Goal: Task Accomplishment & Management: Use online tool/utility

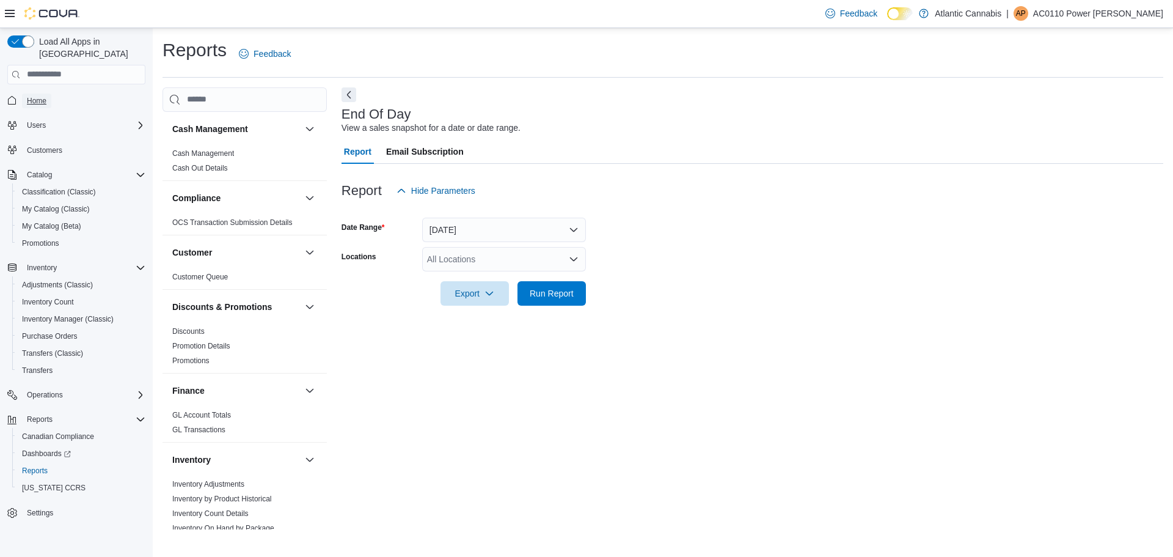
click at [42, 96] on span "Home" at bounding box center [37, 101] width 20 height 10
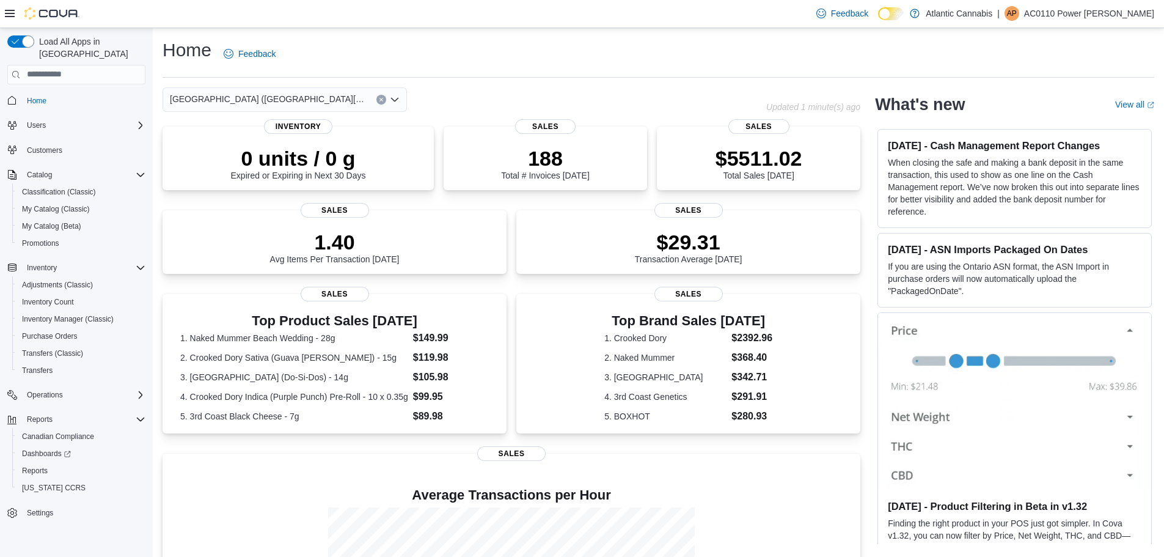
click at [395, 100] on icon "Open list of options" at bounding box center [395, 100] width 10 height 10
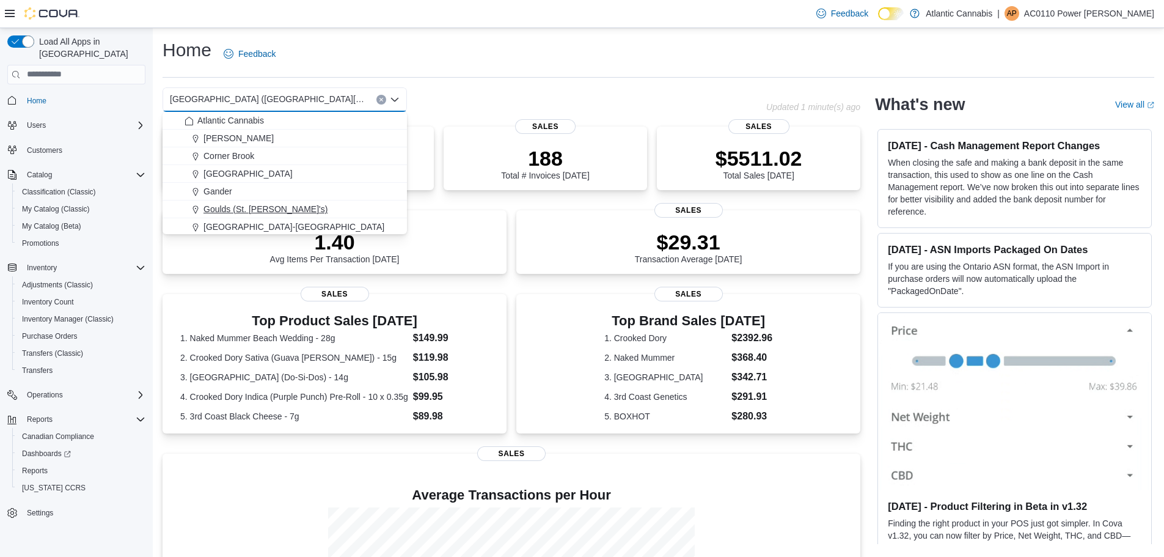
click at [256, 208] on span "Goulds (St. [PERSON_NAME]'s)" at bounding box center [265, 209] width 124 height 12
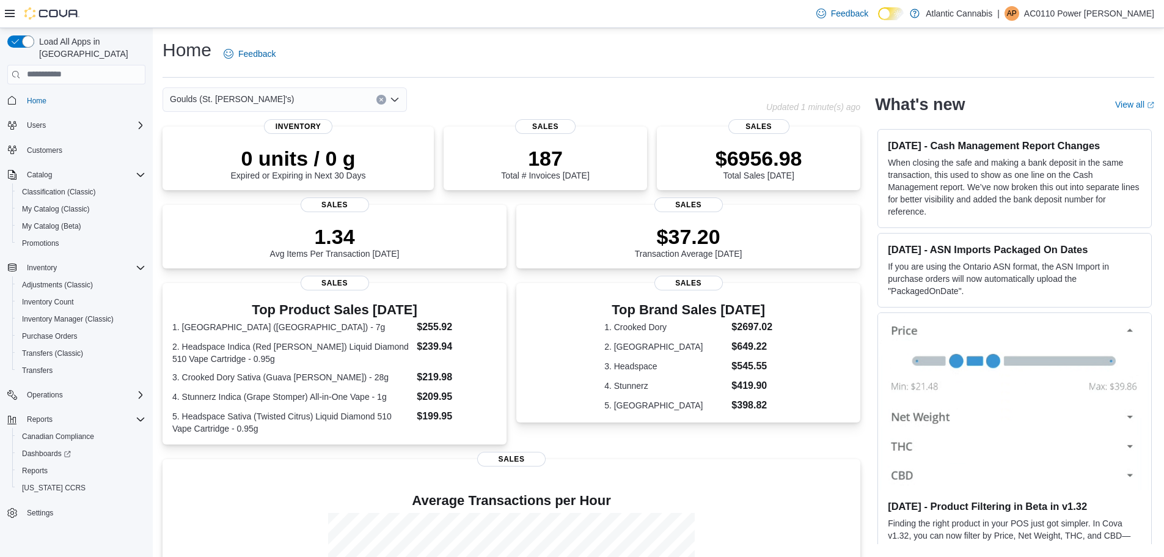
click at [395, 98] on icon "Open list of options" at bounding box center [395, 100] width 10 height 10
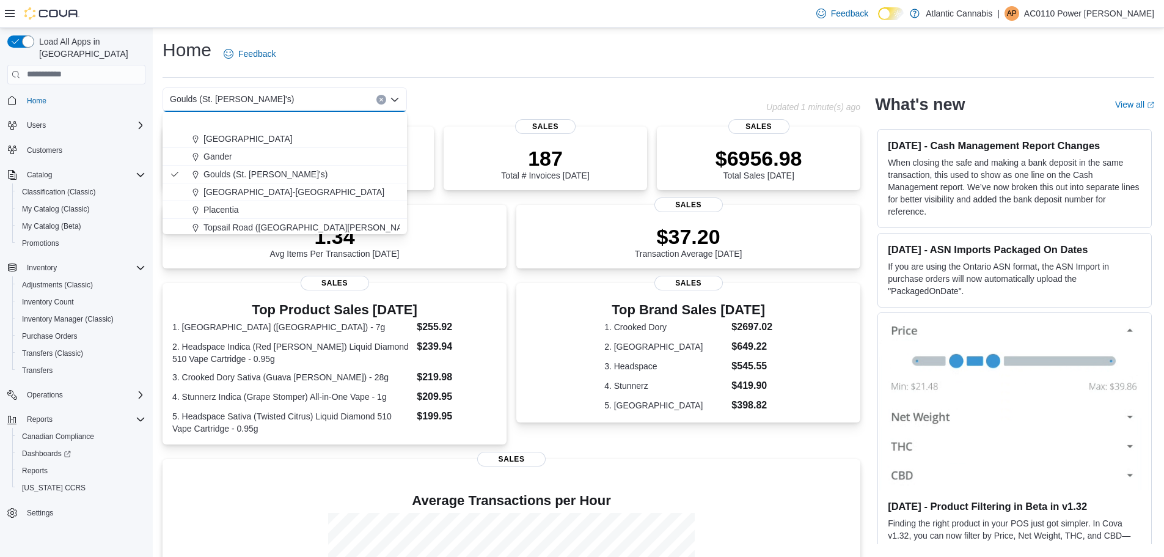
scroll to position [73, 0]
click at [235, 222] on span "[GEOGRAPHIC_DATA] ([GEOGRAPHIC_DATA][PERSON_NAME])" at bounding box center [331, 225] width 257 height 12
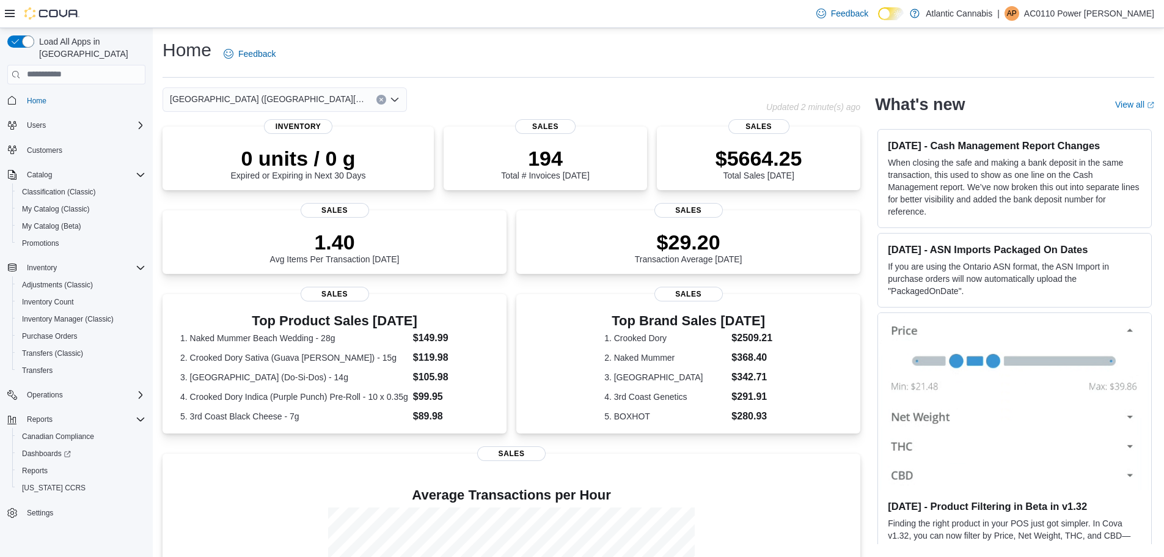
click at [569, 55] on div "Home Feedback" at bounding box center [659, 54] width 992 height 32
click at [397, 104] on icon "Open list of options" at bounding box center [395, 100] width 10 height 10
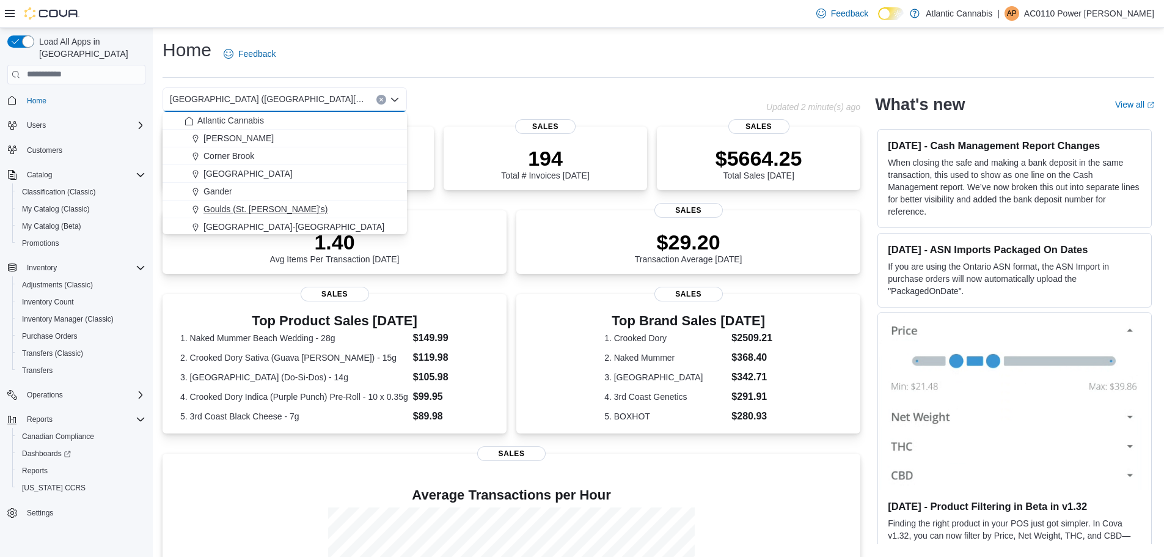
click at [253, 212] on span "Goulds (St. [PERSON_NAME]'s)" at bounding box center [265, 209] width 124 height 12
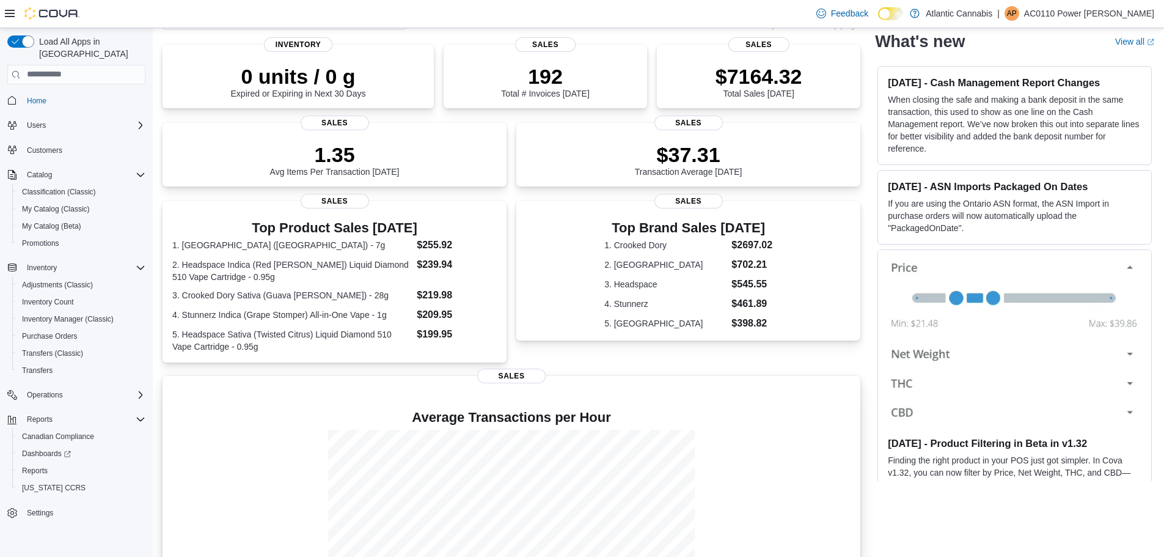
scroll to position [0, 0]
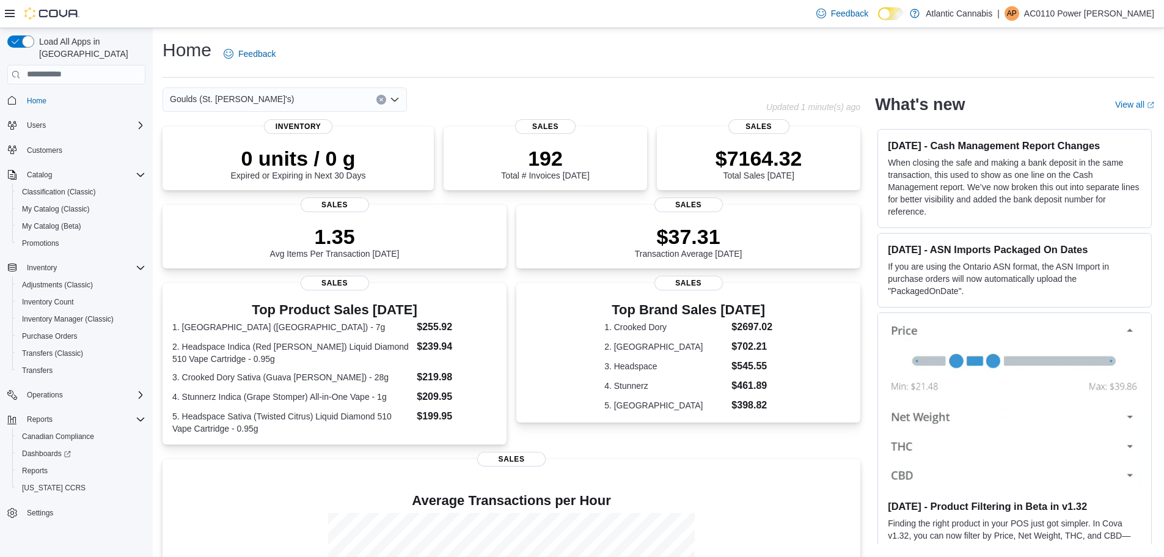
click at [399, 98] on icon "Open list of options" at bounding box center [395, 100] width 10 height 10
click at [392, 97] on icon "Open list of options" at bounding box center [395, 100] width 10 height 10
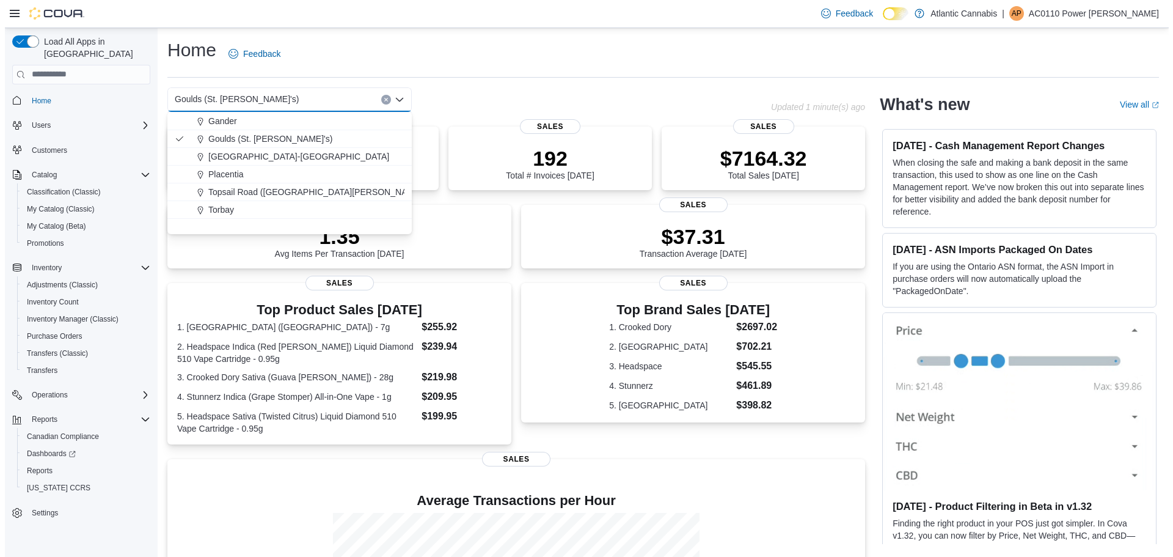
scroll to position [73, 0]
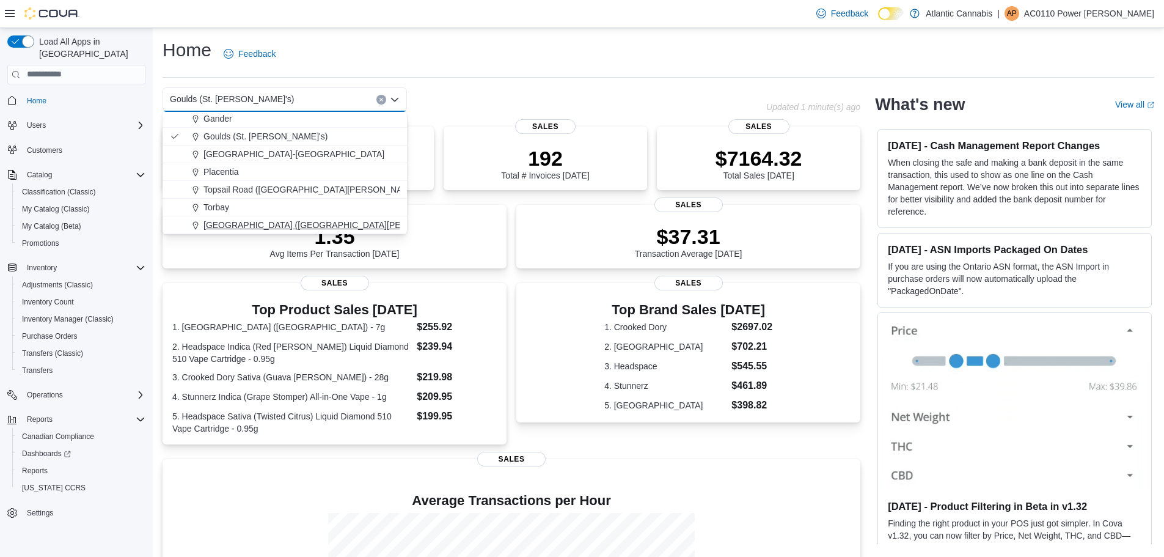
click at [255, 221] on span "[GEOGRAPHIC_DATA] ([GEOGRAPHIC_DATA][PERSON_NAME])" at bounding box center [331, 225] width 257 height 12
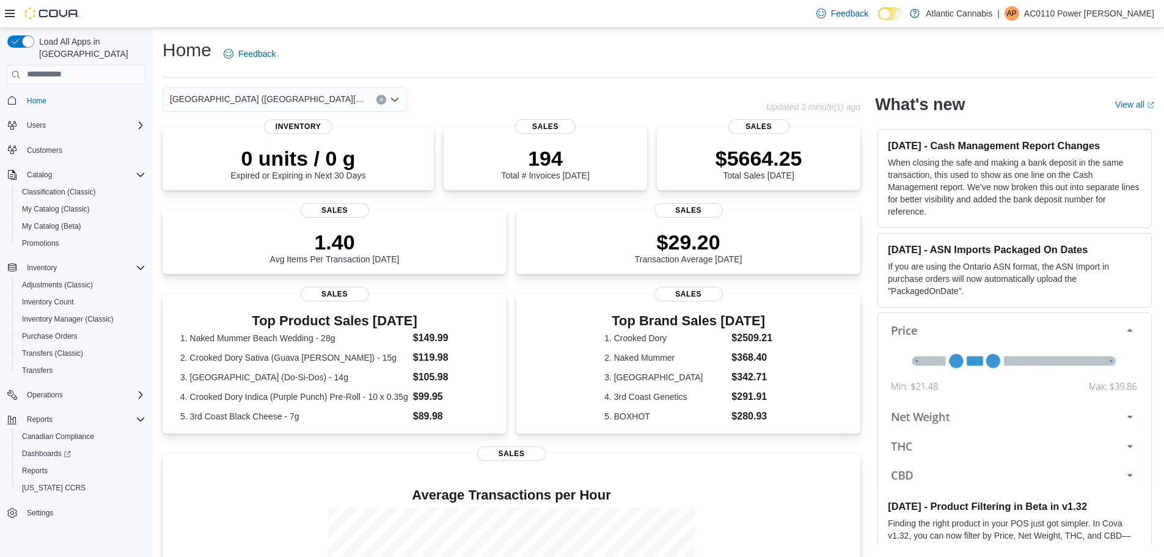
click at [390, 98] on icon "Open list of options" at bounding box center [395, 100] width 10 height 10
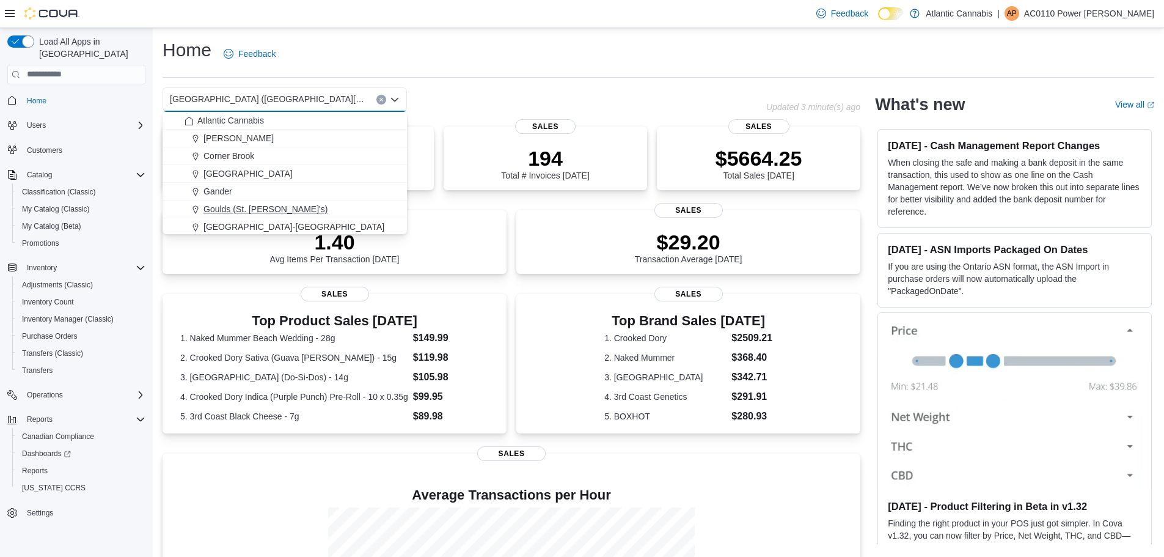
click at [257, 205] on span "Goulds (St. [PERSON_NAME]'s)" at bounding box center [265, 209] width 124 height 12
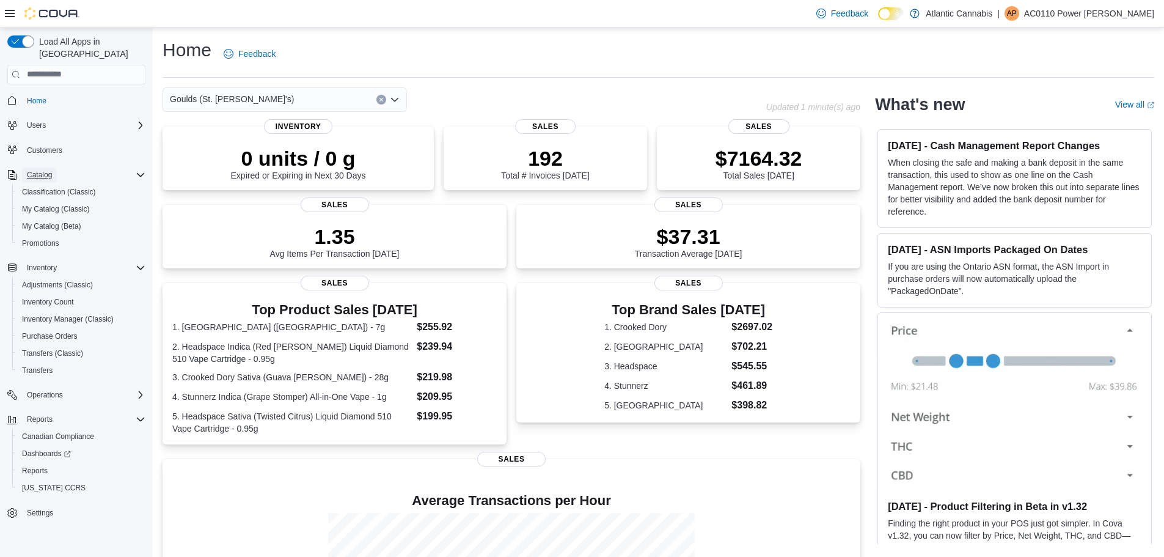
click at [40, 170] on span "Catalog" at bounding box center [39, 175] width 25 height 10
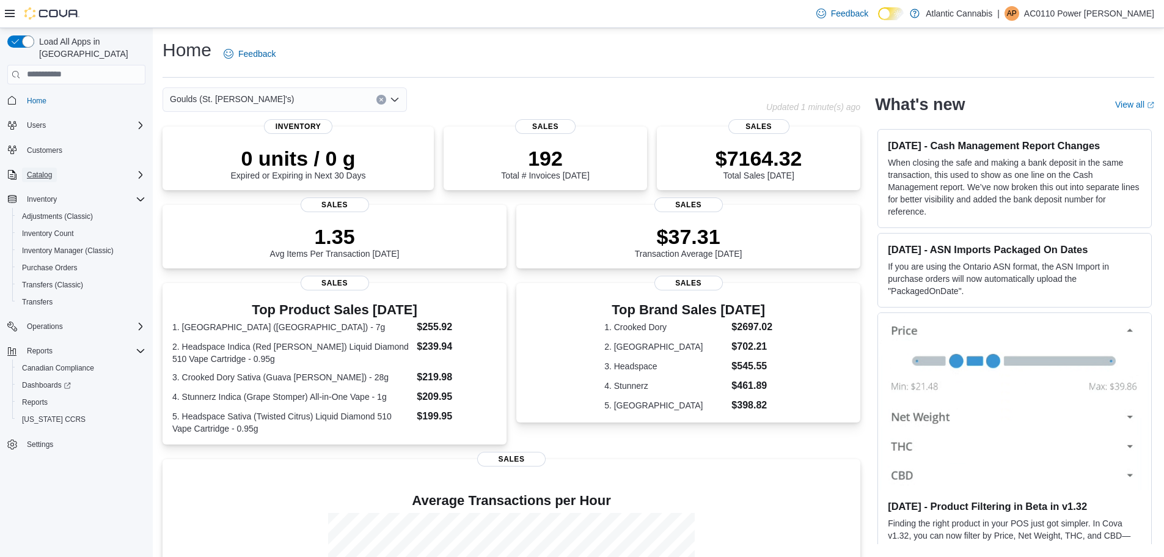
click at [35, 170] on span "Catalog" at bounding box center [39, 175] width 25 height 10
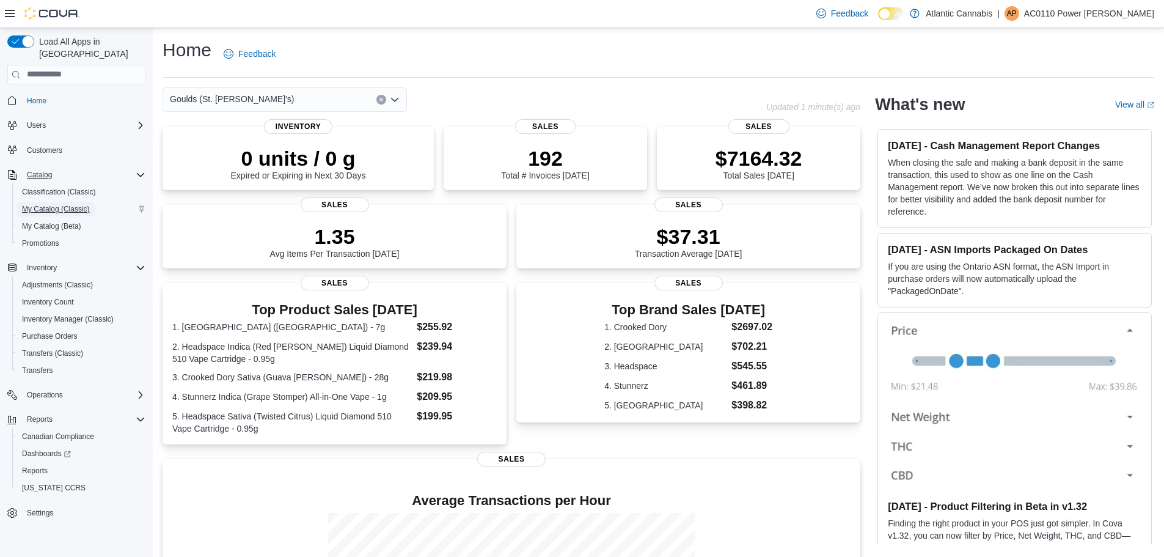
click at [56, 204] on span "My Catalog (Classic)" at bounding box center [56, 209] width 68 height 10
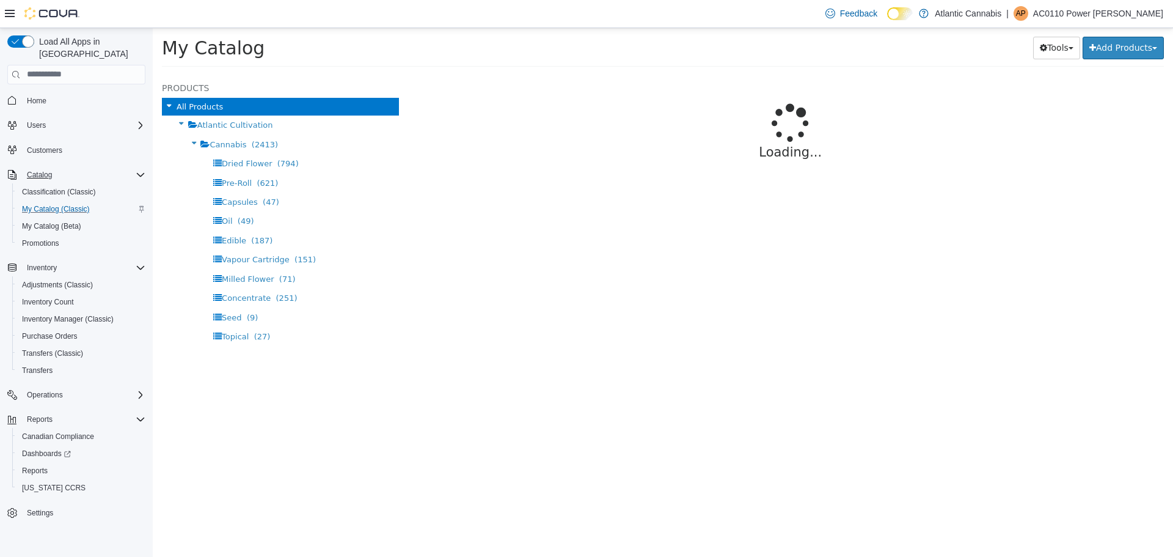
select select "**********"
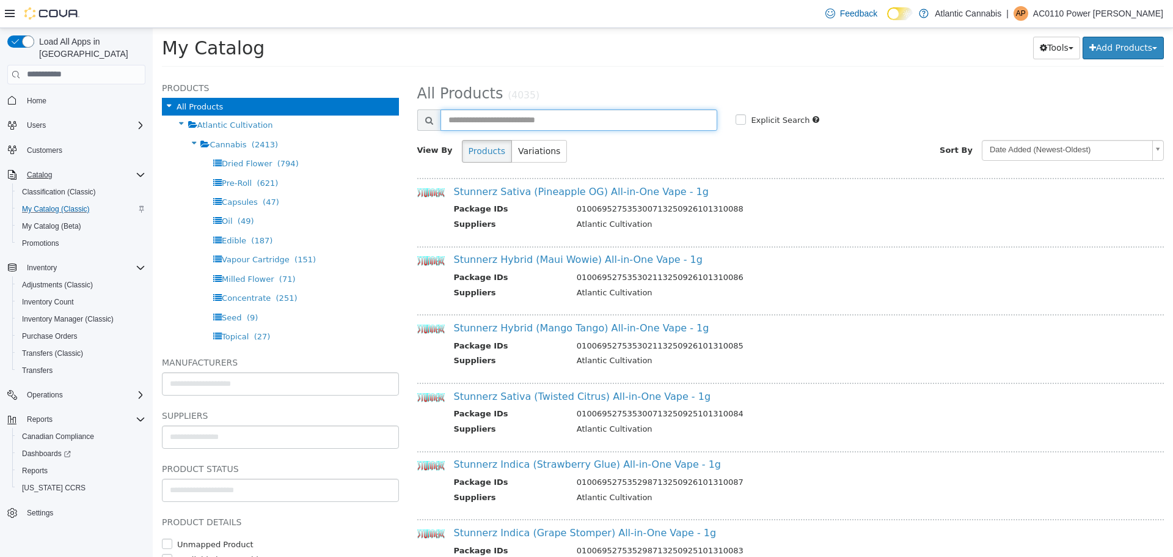
click at [575, 122] on input "text" at bounding box center [578, 119] width 277 height 21
type input "****"
select select "**********"
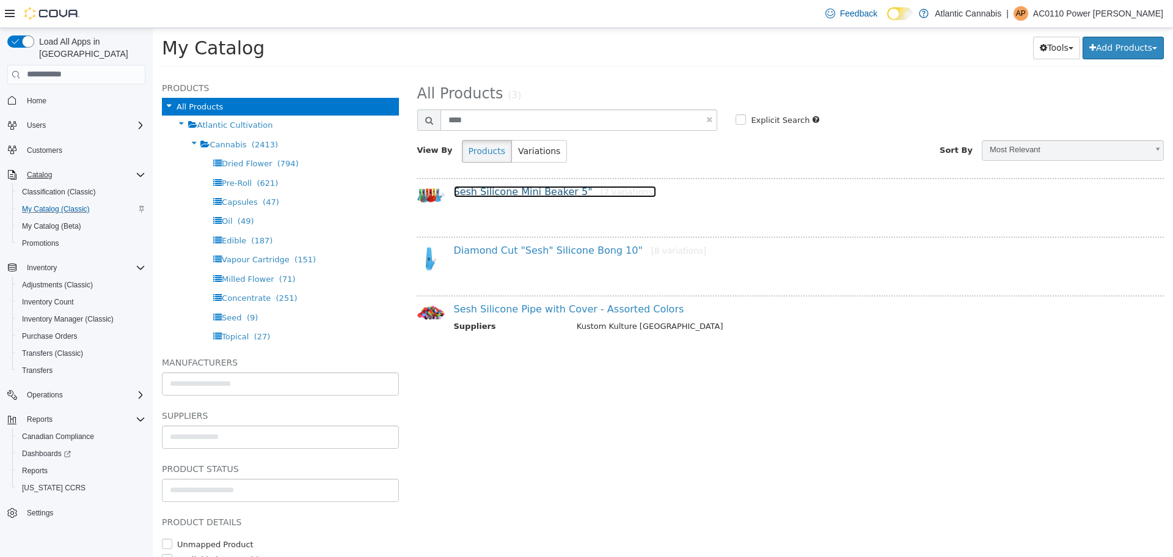
click at [514, 194] on link "Sesh Silicone Mini Beaker 5" [7 variations]" at bounding box center [555, 191] width 202 height 12
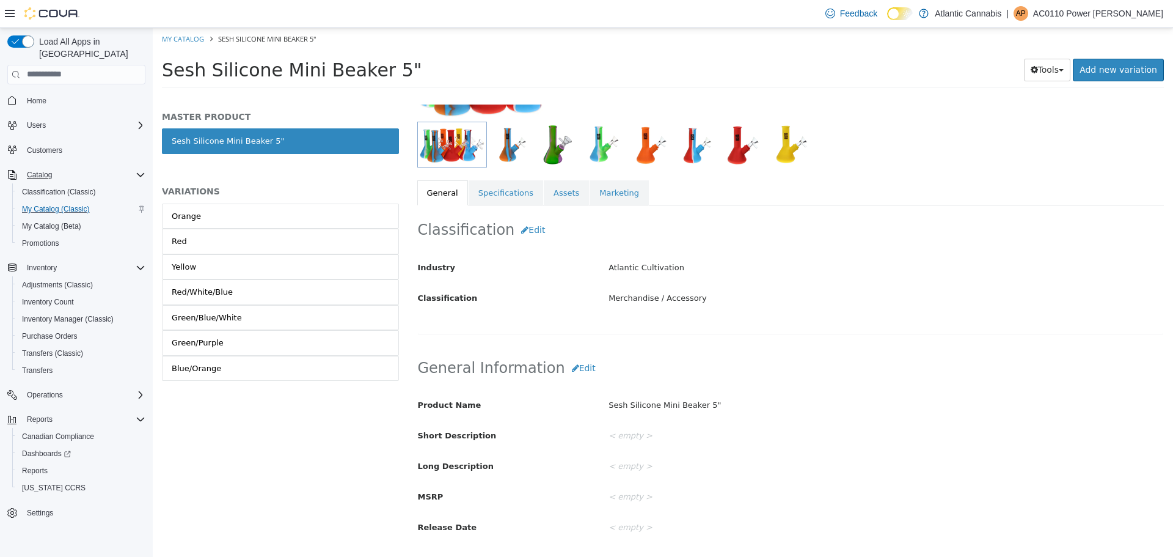
scroll to position [244, 0]
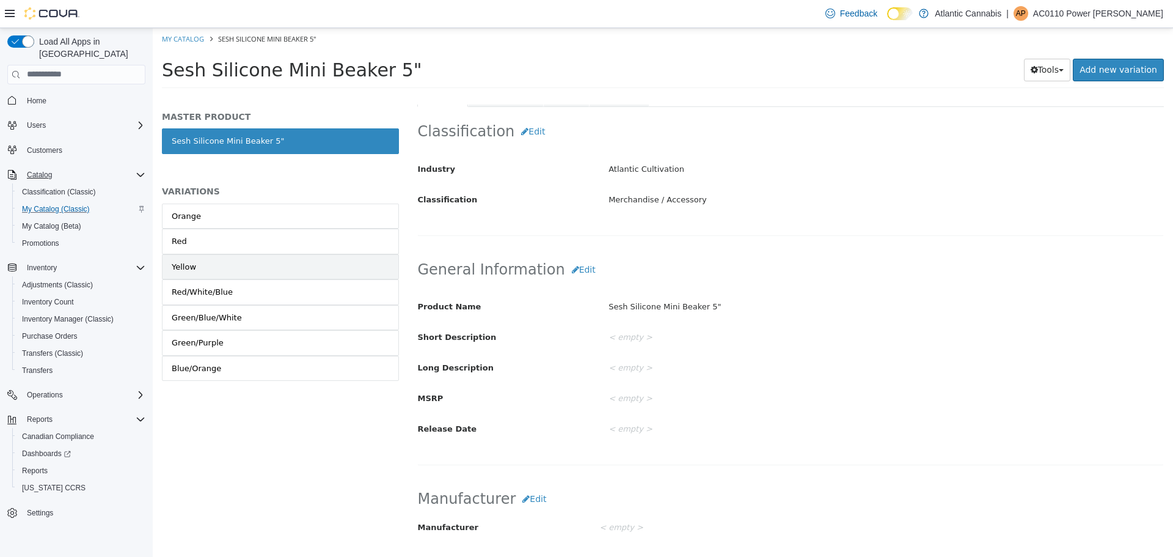
click at [229, 262] on link "Yellow" at bounding box center [280, 267] width 237 height 26
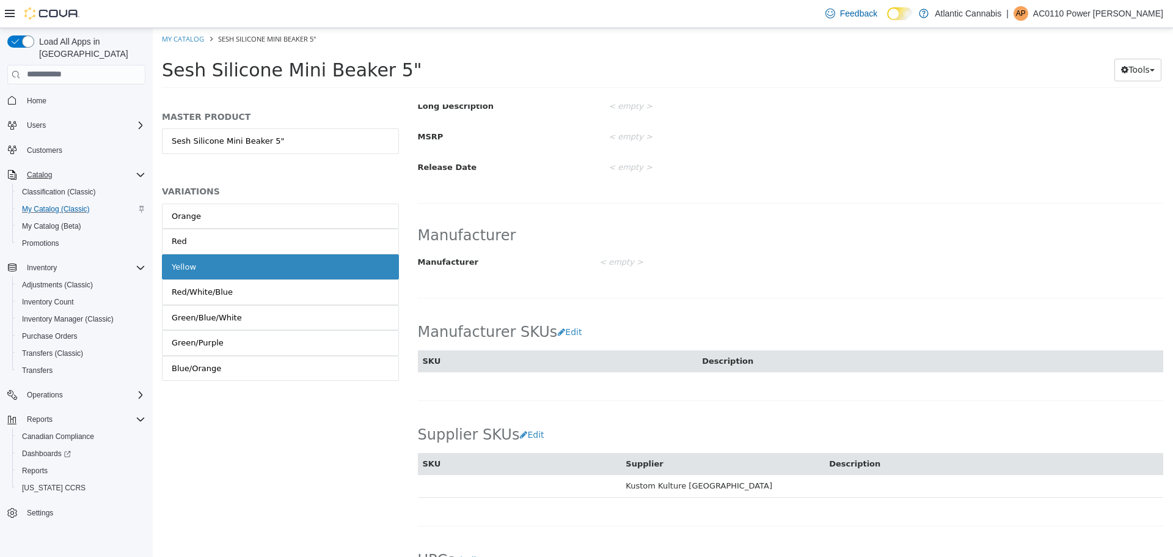
scroll to position [226, 0]
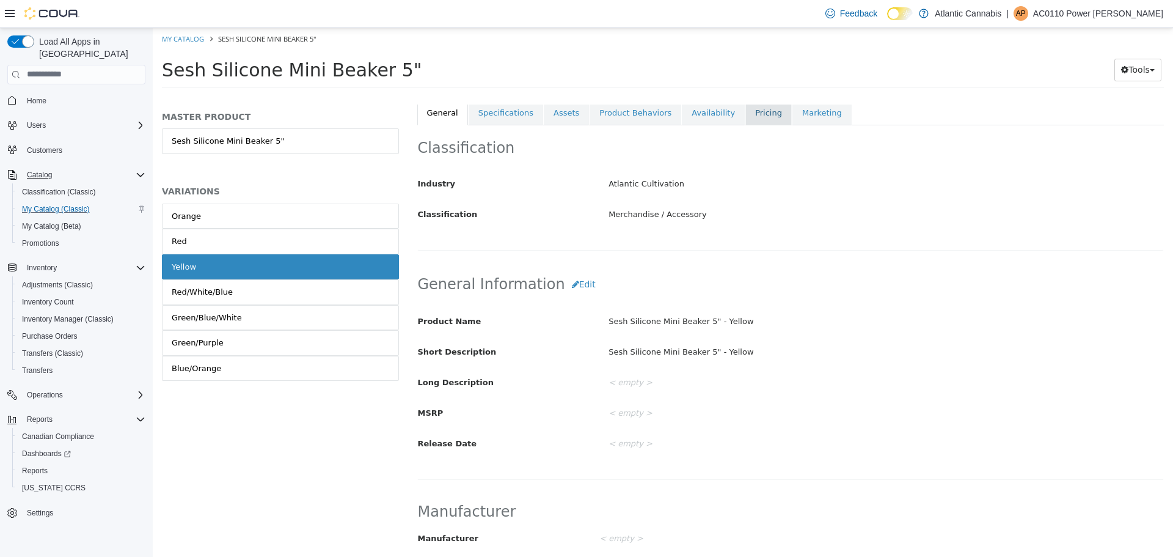
click at [745, 113] on link "Pricing" at bounding box center [768, 113] width 46 height 26
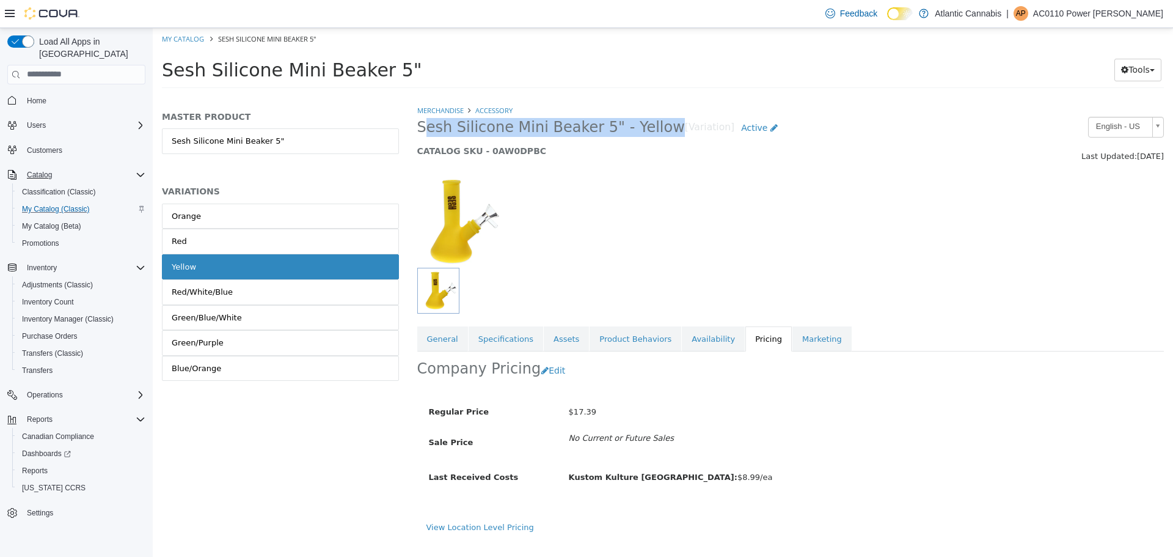
drag, startPoint x: 417, startPoint y: 127, endPoint x: 653, endPoint y: 125, distance: 236.4
click at [653, 125] on h2 "Sesh Silicone Mini Beaker 5" - Yellow [Variation] Active" at bounding box center [694, 127] width 555 height 23
copy span "Sesh Silicone Mini Beaker 5" - Yellow"
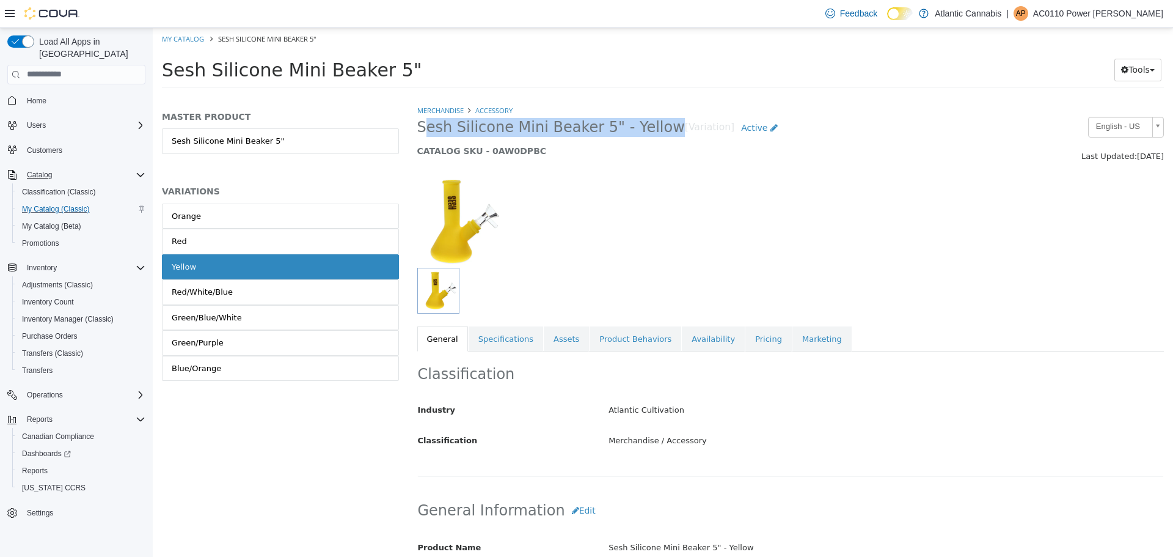
select select "**********"
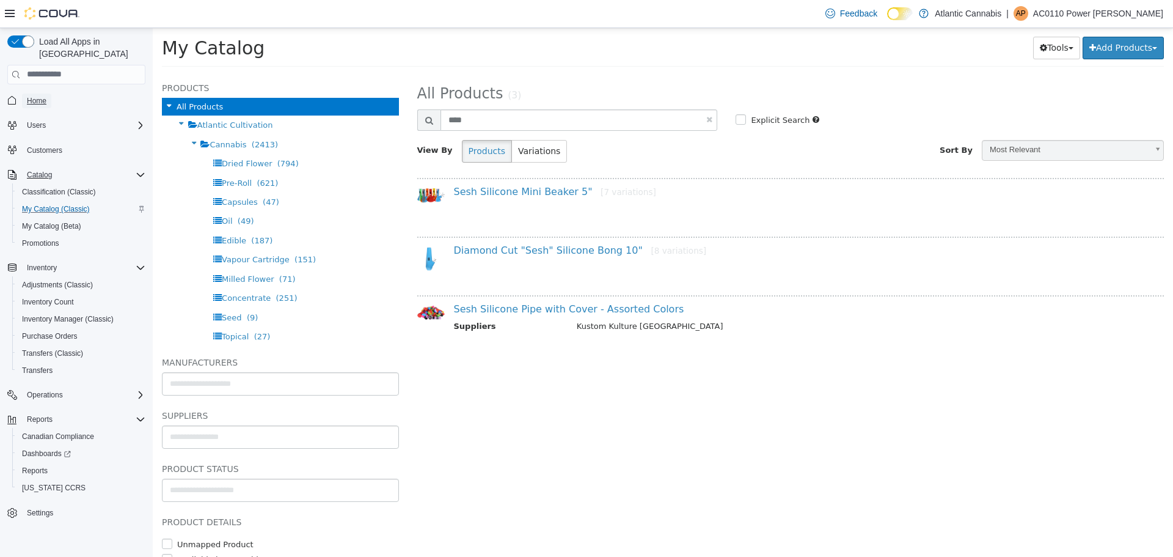
click at [46, 96] on span "Home" at bounding box center [37, 101] width 20 height 10
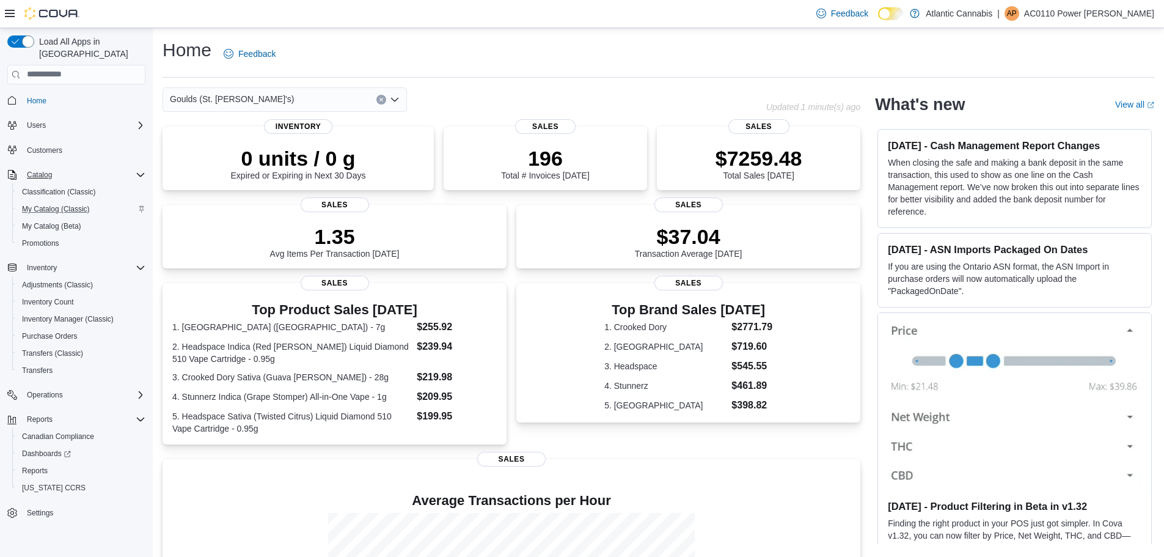
click at [394, 95] on icon "Open list of options" at bounding box center [395, 100] width 10 height 10
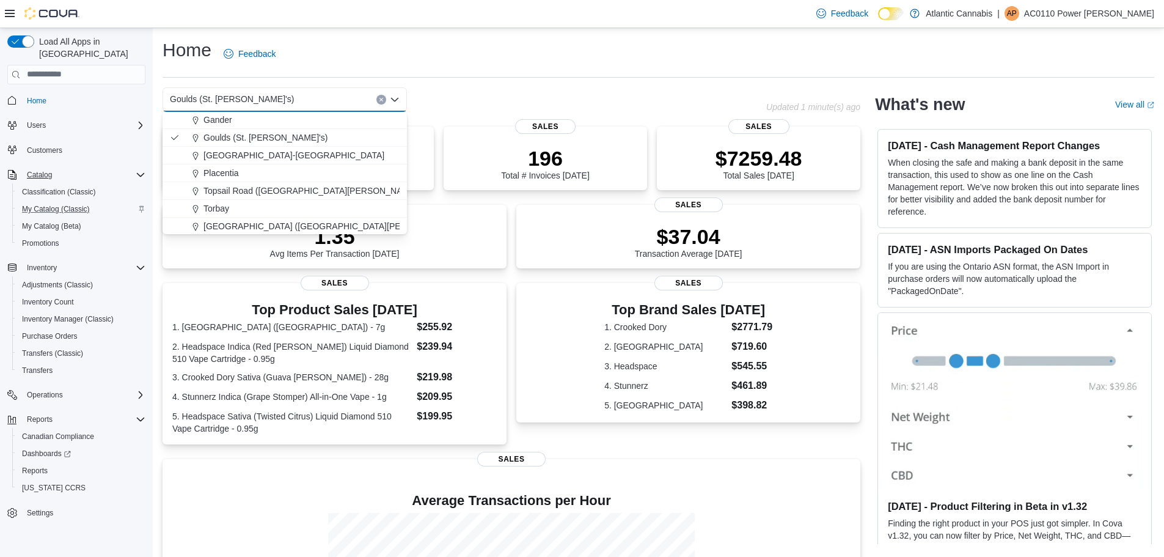
scroll to position [73, 0]
click at [232, 224] on span "[GEOGRAPHIC_DATA] ([GEOGRAPHIC_DATA][PERSON_NAME])" at bounding box center [331, 225] width 257 height 12
